Goal: Task Accomplishment & Management: Use online tool/utility

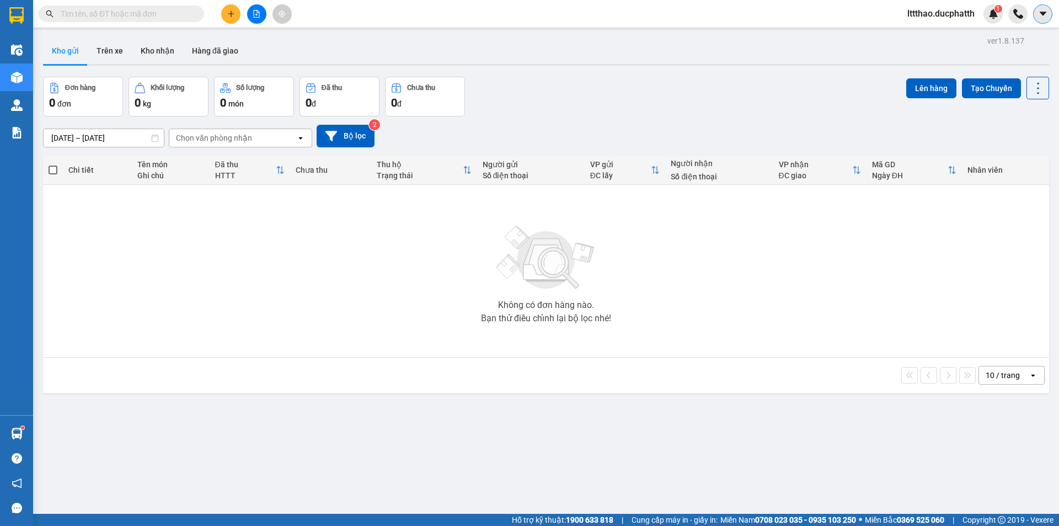
click at [1051, 17] on button at bounding box center [1042, 13] width 19 height 19
drag, startPoint x: 867, startPoint y: 45, endPoint x: 924, endPoint y: 20, distance: 62.7
click at [867, 45] on div "Kho gửi Trên xe Kho nhận Hàng đã giao" at bounding box center [546, 51] width 1006 height 29
click at [926, 17] on span "lttthao.ducphatth" at bounding box center [940, 14] width 85 height 14
click at [925, 35] on span "Đăng xuất" at bounding box center [944, 34] width 63 height 12
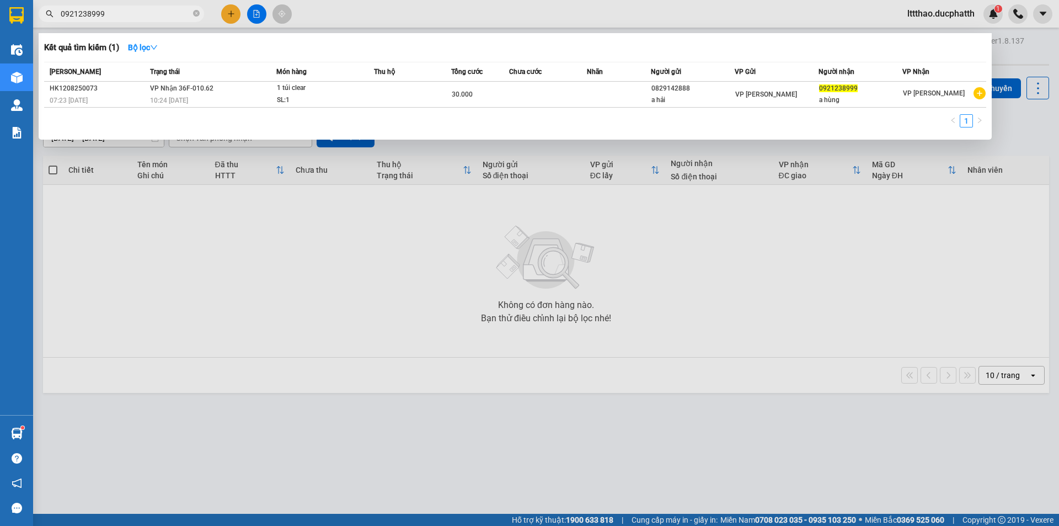
click at [926, 15] on div at bounding box center [529, 263] width 1059 height 526
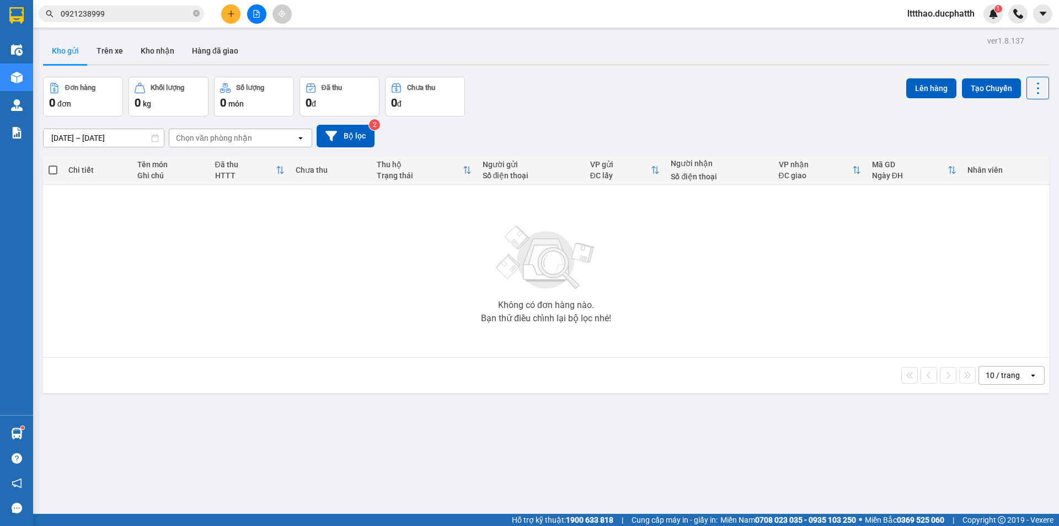
click at [937, 18] on span "lttthao.ducphatth" at bounding box center [940, 14] width 85 height 14
click at [931, 31] on span "Đăng xuất" at bounding box center [944, 34] width 63 height 12
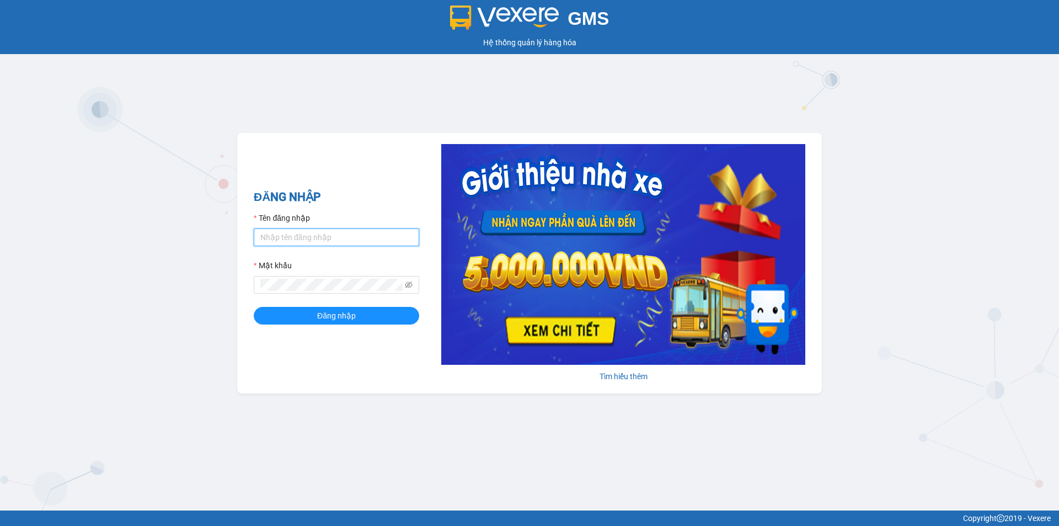
click at [313, 237] on input "Tên đăng nhập" at bounding box center [336, 237] width 165 height 18
type input "kpvy.ducphatth"
click at [323, 276] on span at bounding box center [336, 285] width 165 height 18
click at [254, 307] on button "Đăng nhập" at bounding box center [336, 316] width 165 height 18
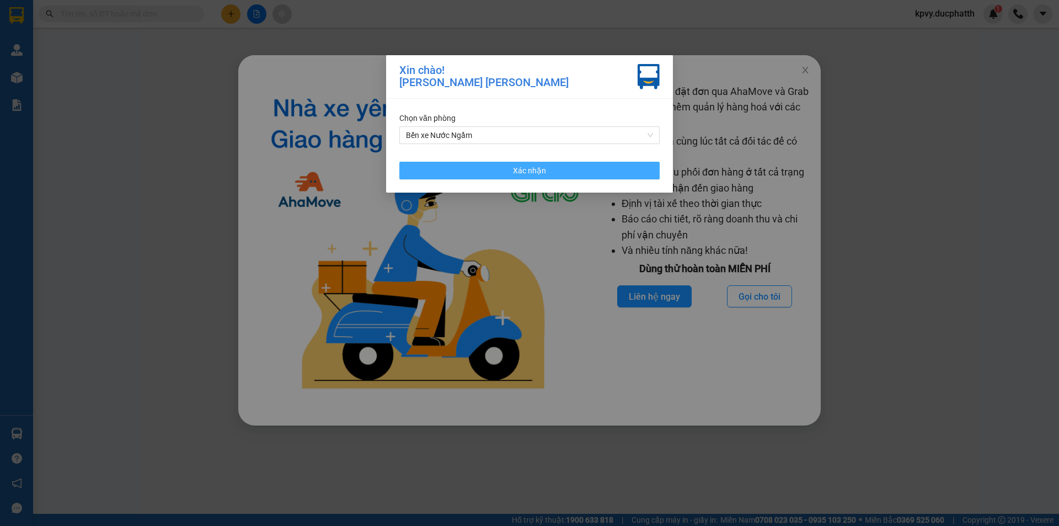
click at [607, 167] on button "Xác nhận" at bounding box center [529, 171] width 260 height 18
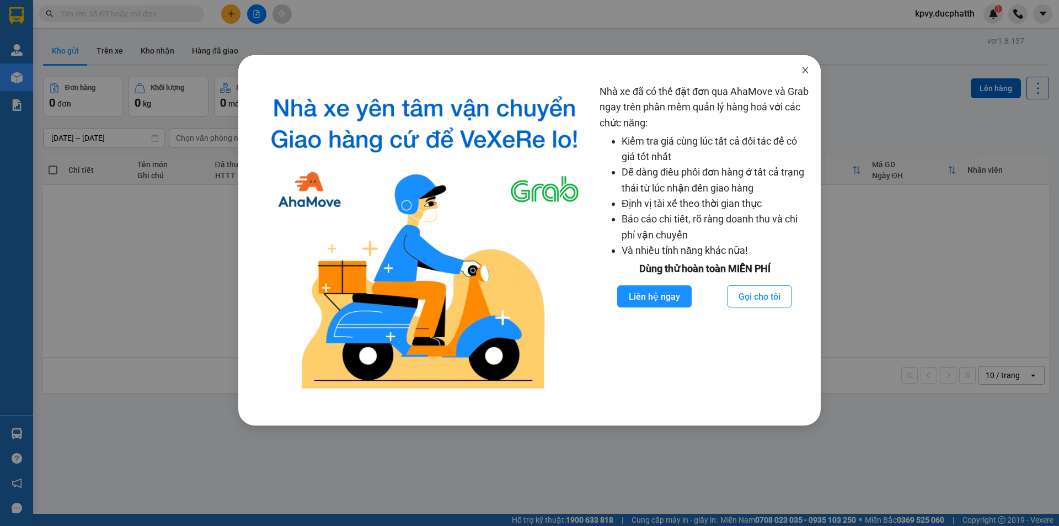
click at [808, 72] on icon "close" at bounding box center [805, 70] width 9 height 9
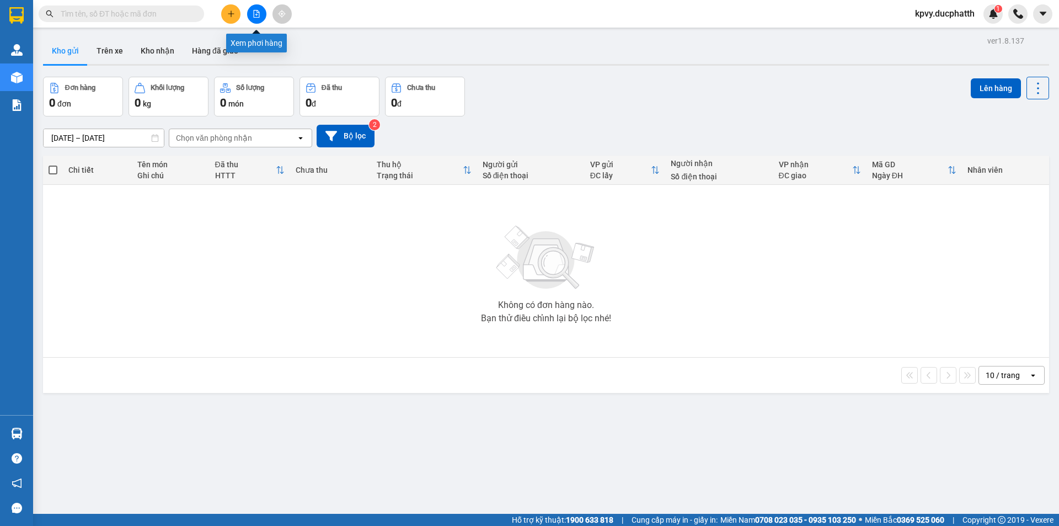
click at [259, 17] on icon "file-add" at bounding box center [257, 14] width 6 height 8
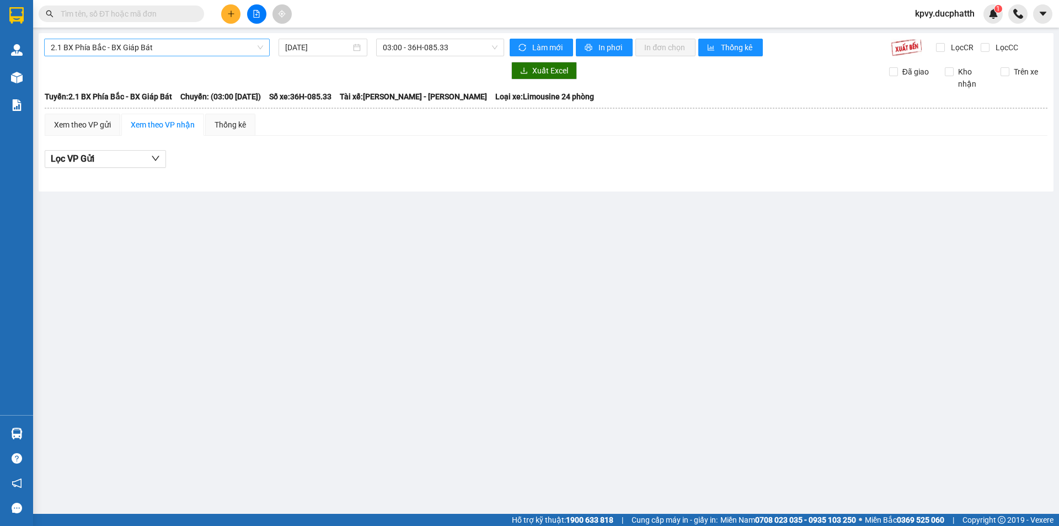
click at [248, 42] on span "2.1 BX Phía Bắc - BX Giáp Bát" at bounding box center [157, 47] width 212 height 17
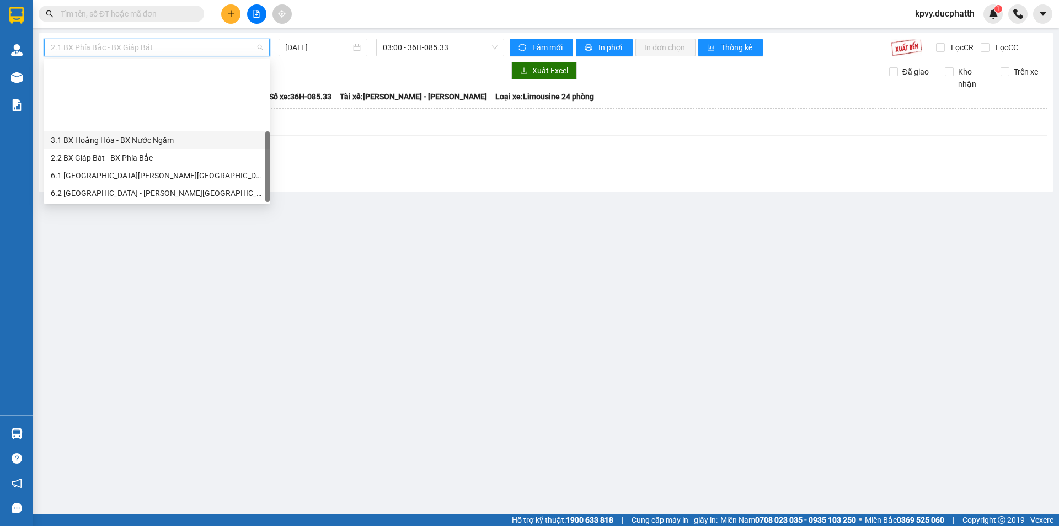
scroll to position [88, 0]
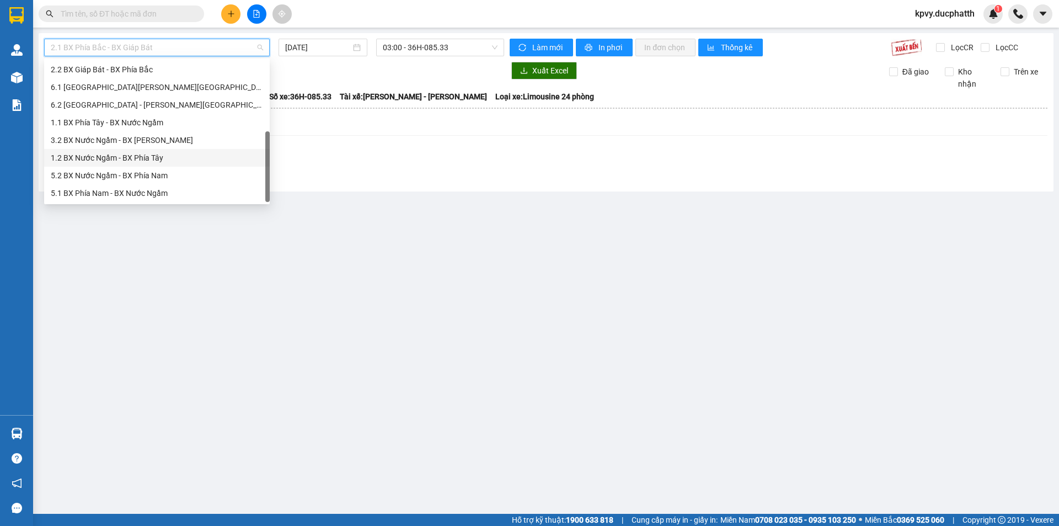
click at [151, 158] on div "1.2 BX Nước Ngầm - BX Phía Tây" at bounding box center [157, 158] width 212 height 12
type input "12/08/2025"
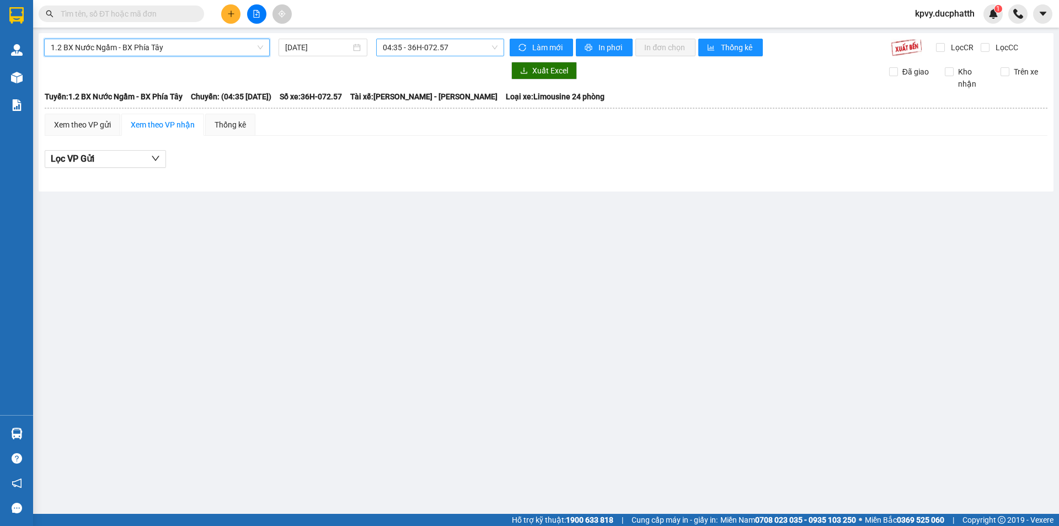
click at [475, 51] on span "04:35 - 36H-072.57" at bounding box center [440, 47] width 115 height 17
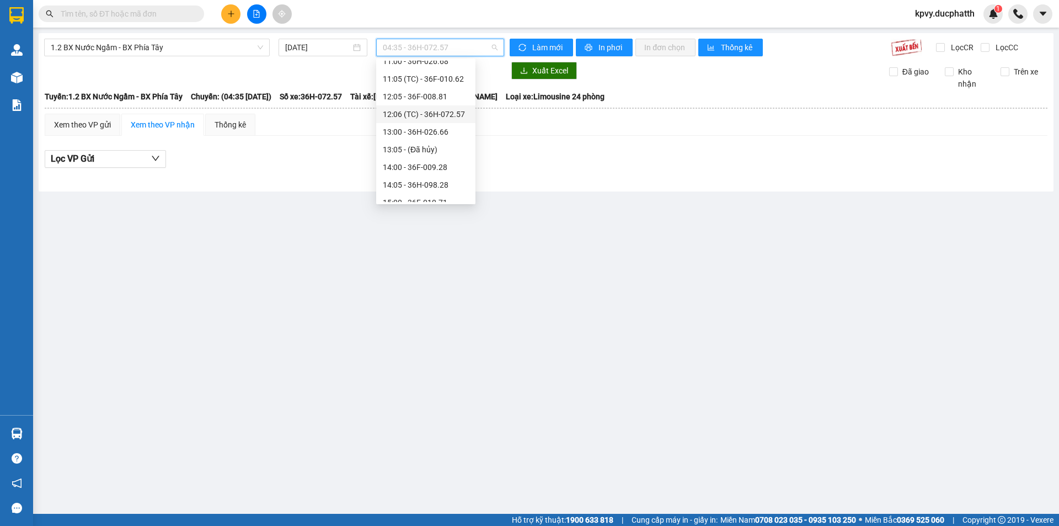
scroll to position [165, 0]
click at [451, 147] on div "14:00 - 36F-009.28" at bounding box center [426, 151] width 86 height 12
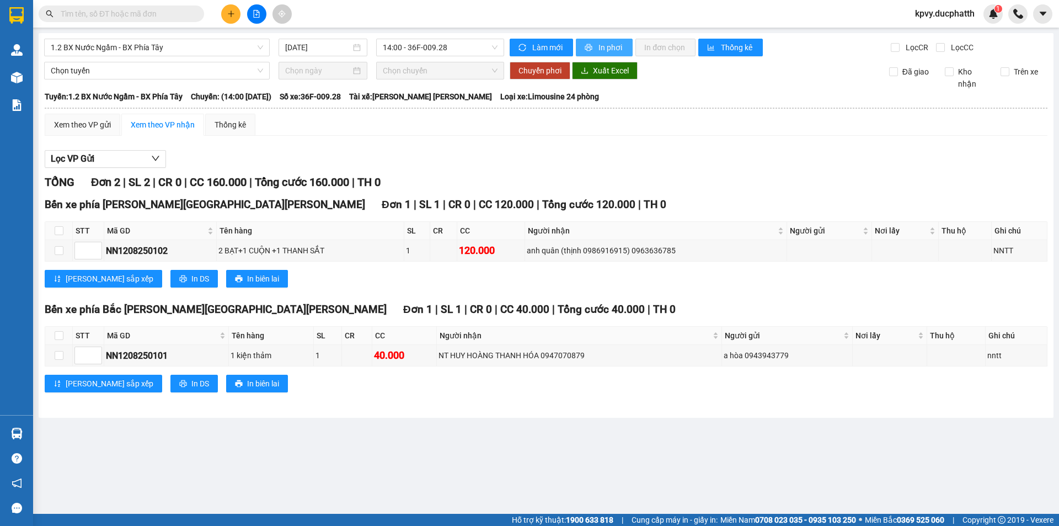
click at [611, 49] on span "In phơi" at bounding box center [610, 47] width 25 height 12
